Goal: Information Seeking & Learning: Learn about a topic

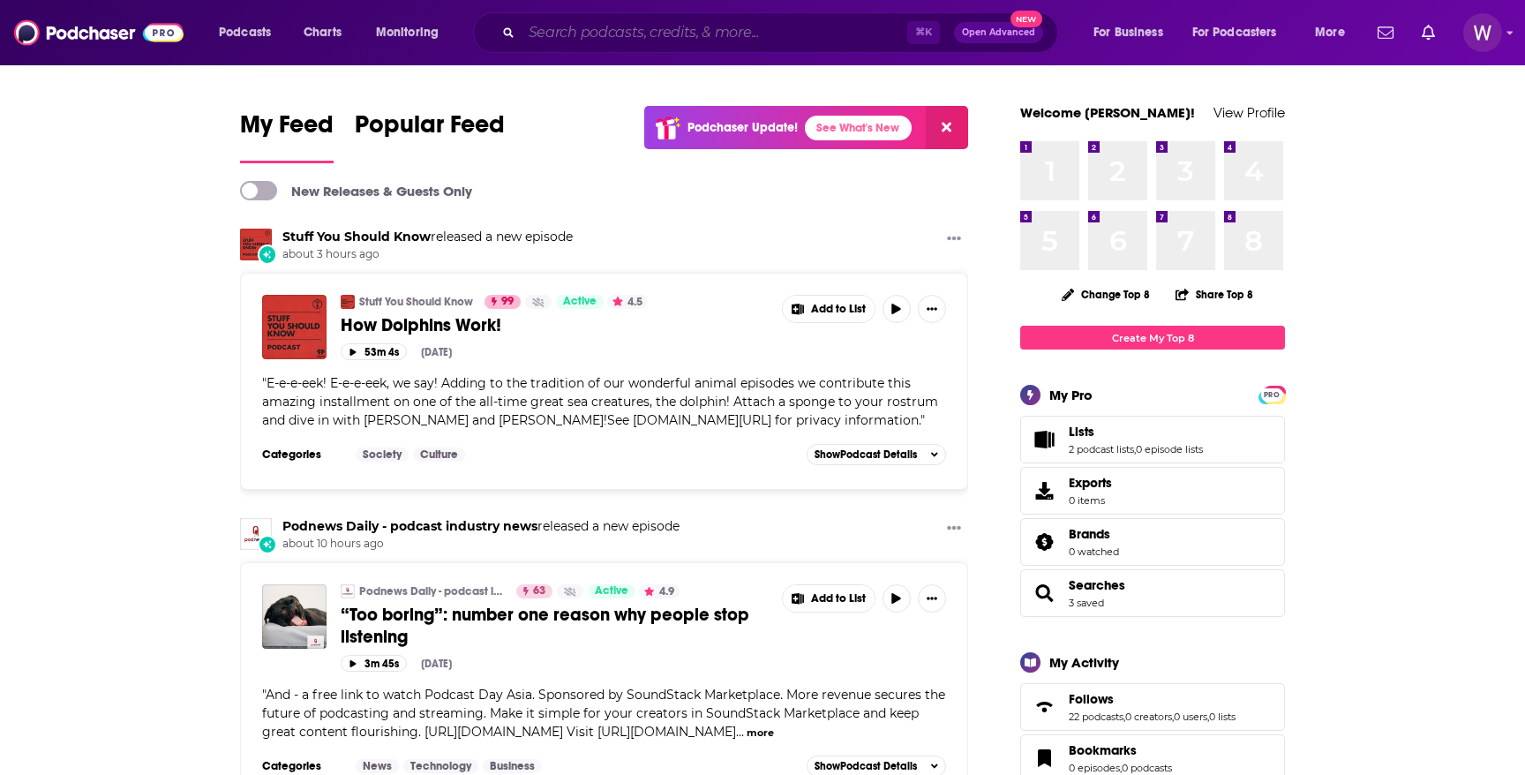
click at [705, 25] on input "Search podcasts, credits, & more..." at bounding box center [715, 33] width 386 height 28
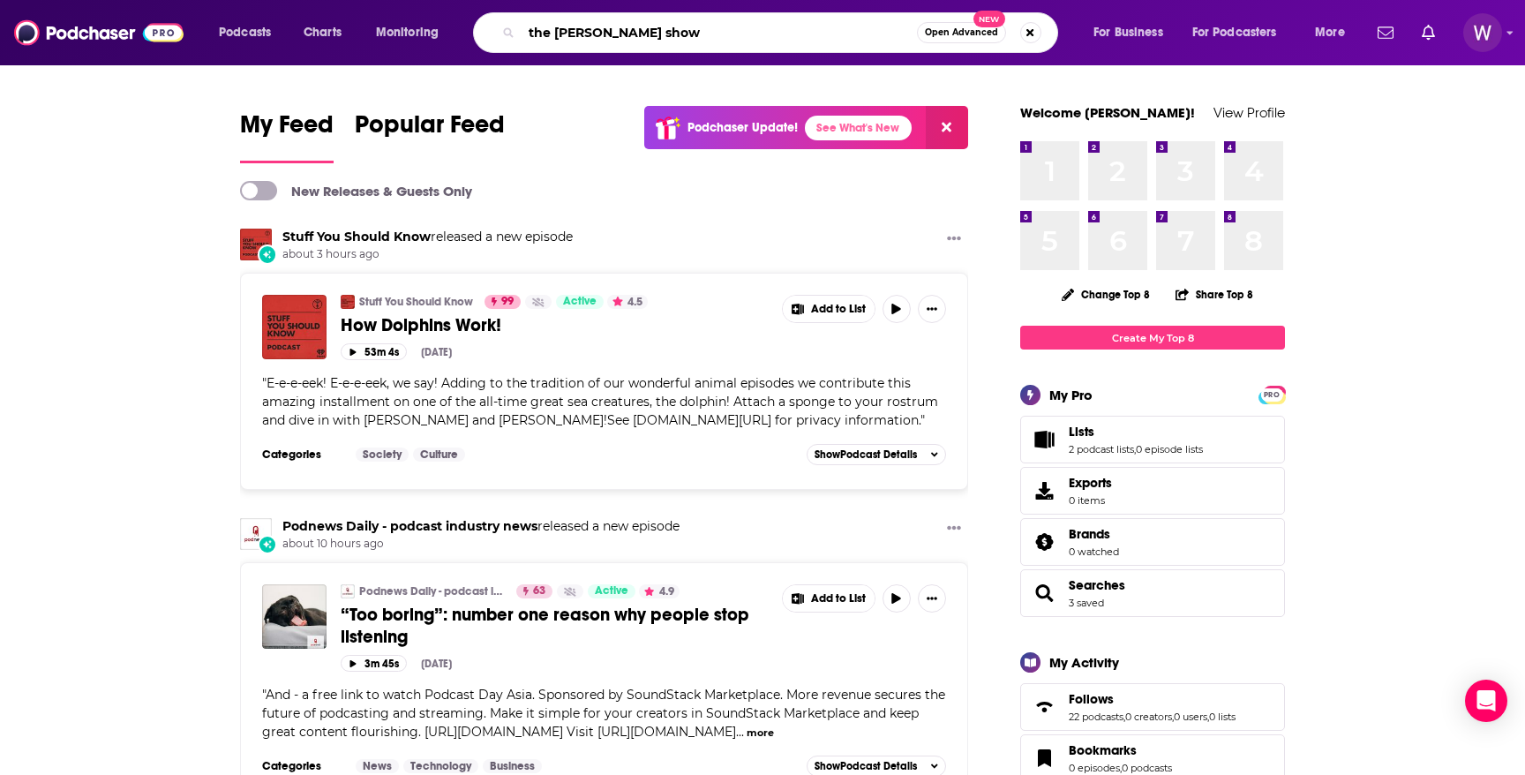
type input "the [PERSON_NAME] show"
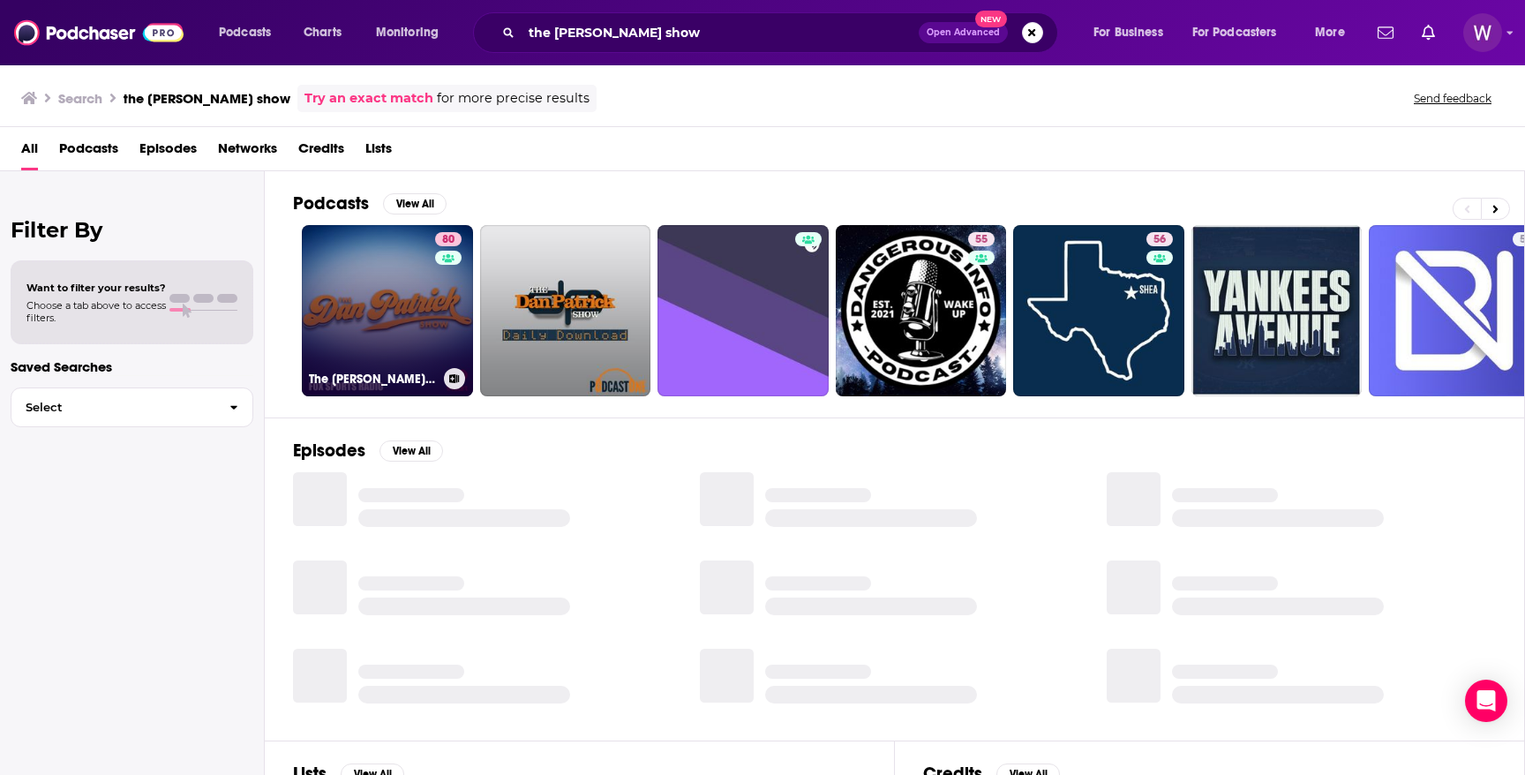
click at [349, 281] on link "80 The [PERSON_NAME] Show" at bounding box center [387, 310] width 171 height 171
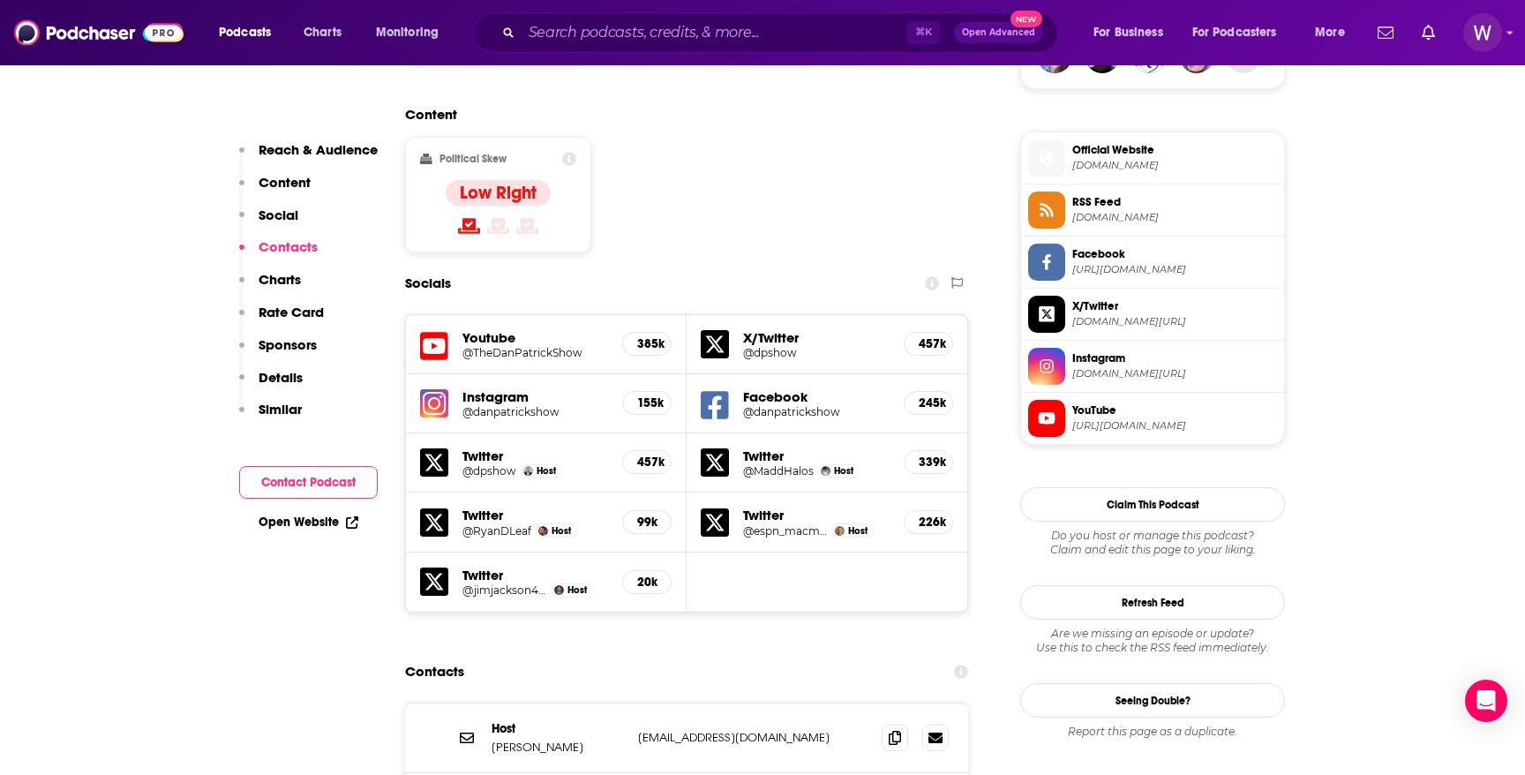
scroll to position [1388, 0]
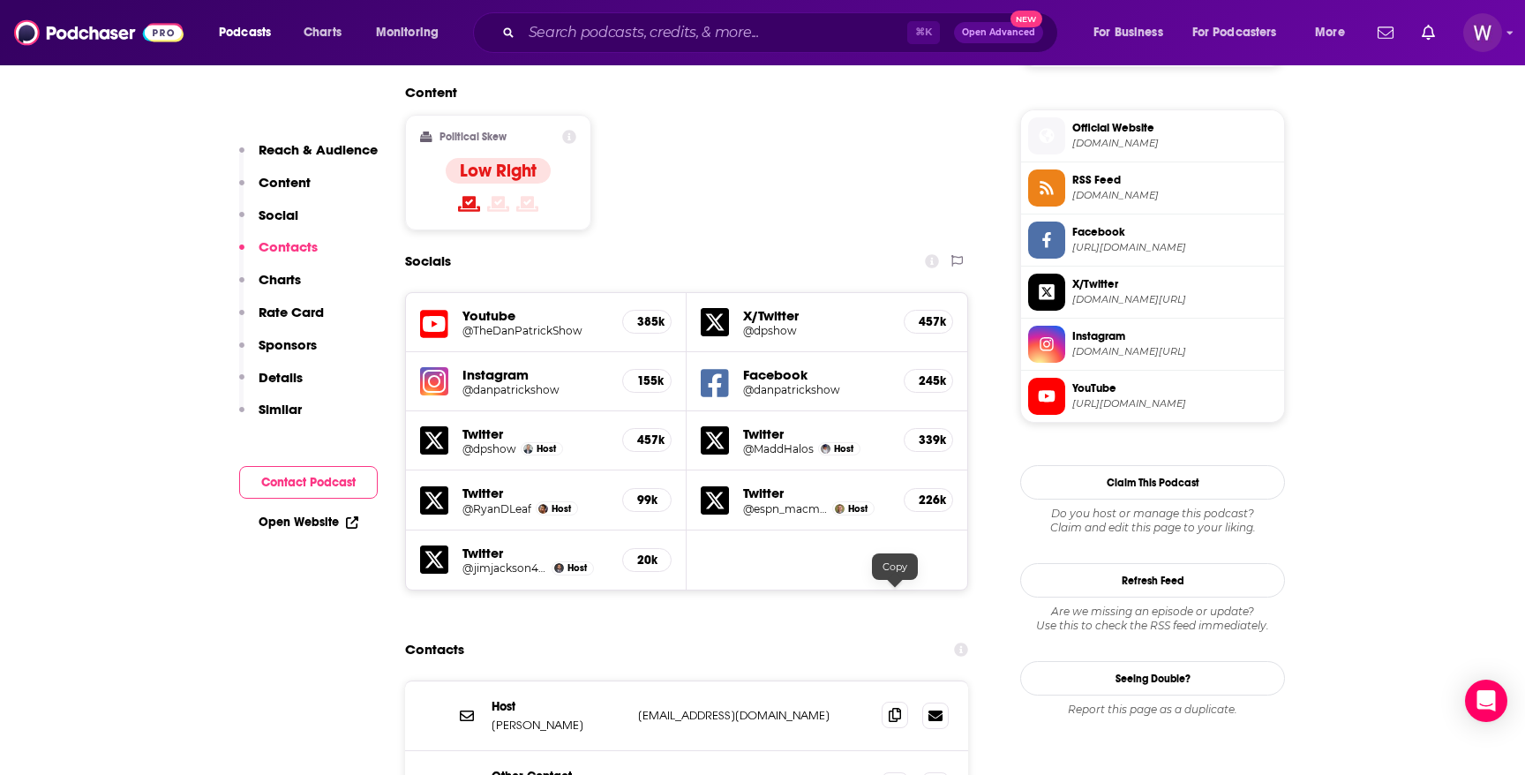
click at [893, 702] on span at bounding box center [895, 715] width 26 height 26
click at [894, 702] on span at bounding box center [895, 715] width 26 height 26
